Goal: Find specific page/section: Find specific page/section

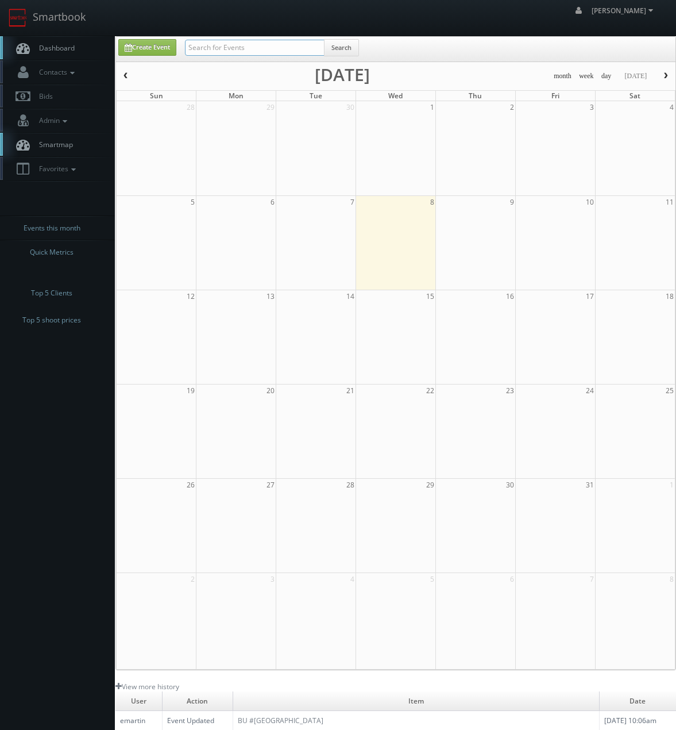
click at [234, 48] on input "text" at bounding box center [255, 48] width 140 height 16
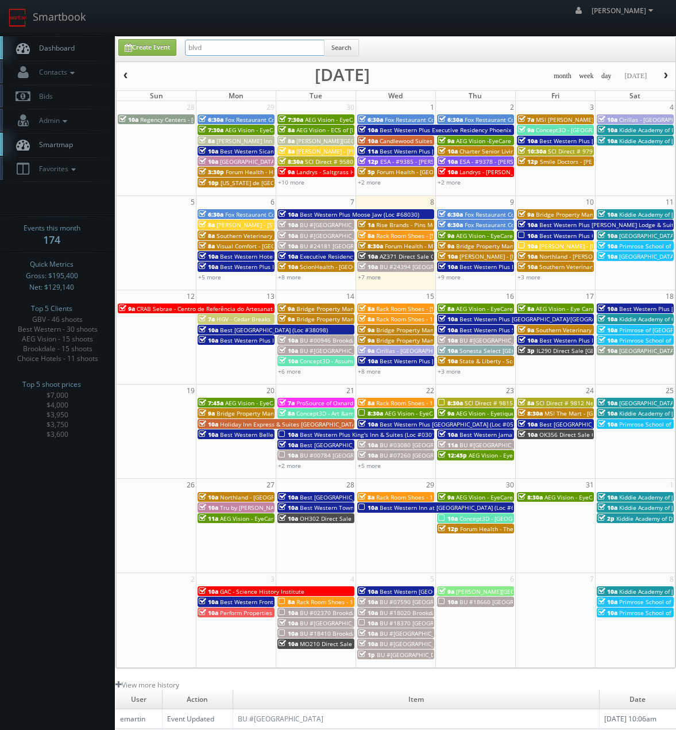
type input "blvd"
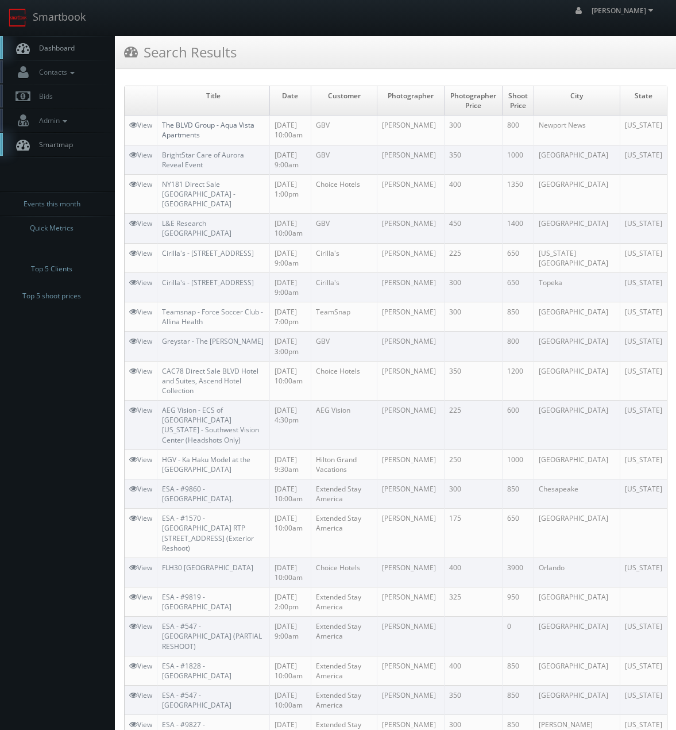
click at [189, 137] on link "The BLVD Group - Aqua Vista Apartments" at bounding box center [208, 130] width 92 height 20
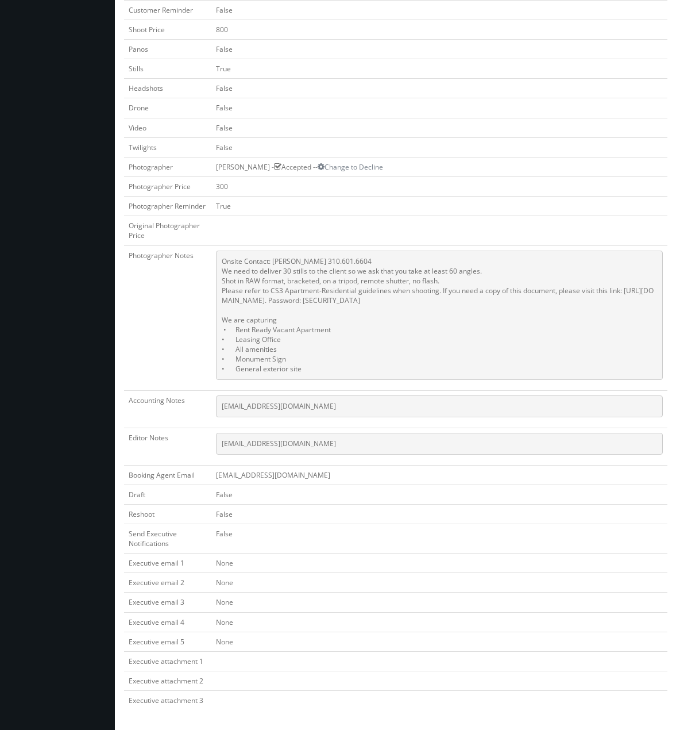
scroll to position [427, 0]
drag, startPoint x: 248, startPoint y: 255, endPoint x: 247, endPoint y: 265, distance: 9.8
click at [248, 255] on pre "Onsite Contact: Nikhil Nardhani 310.601.6604 We need to deliver 30 stills to th…" at bounding box center [439, 314] width 447 height 129
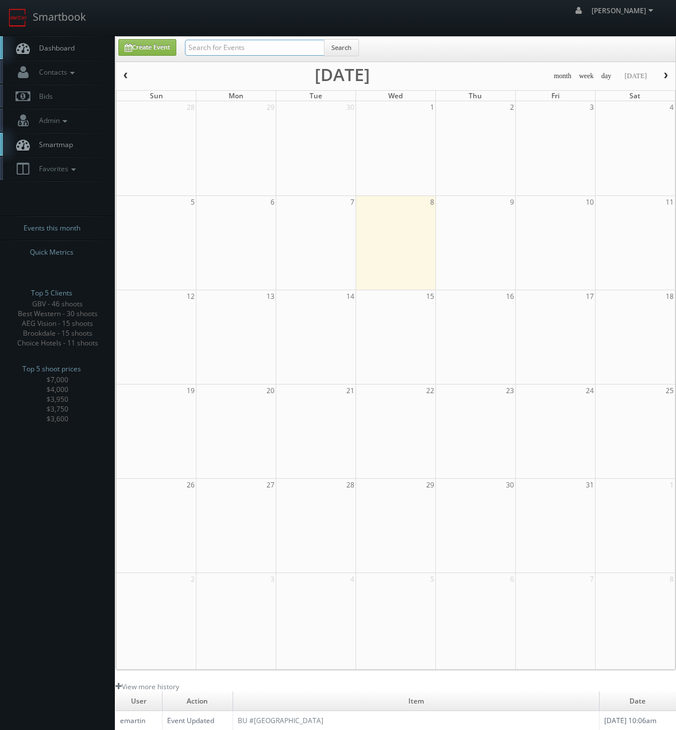
click at [207, 42] on input "text" at bounding box center [255, 48] width 140 height 16
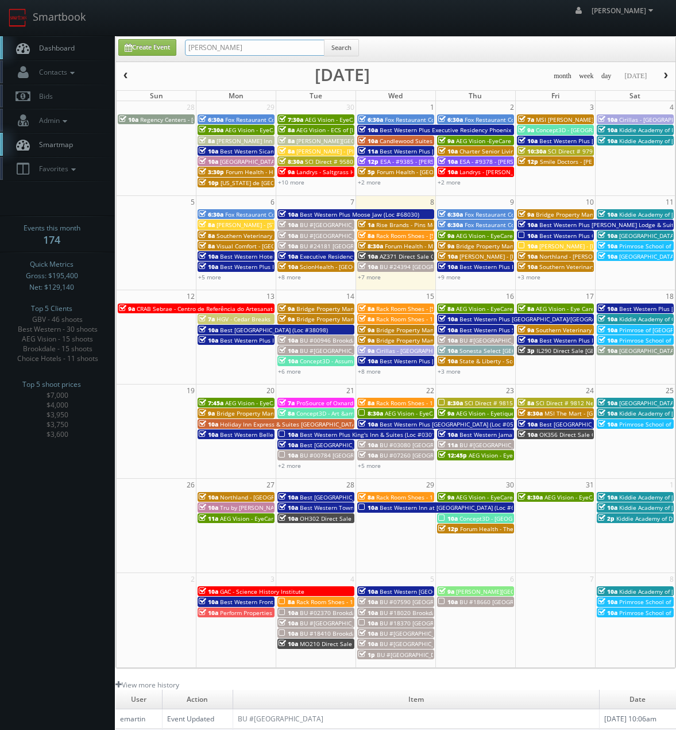
type input "brian phillips"
